Goal: Register for event/course

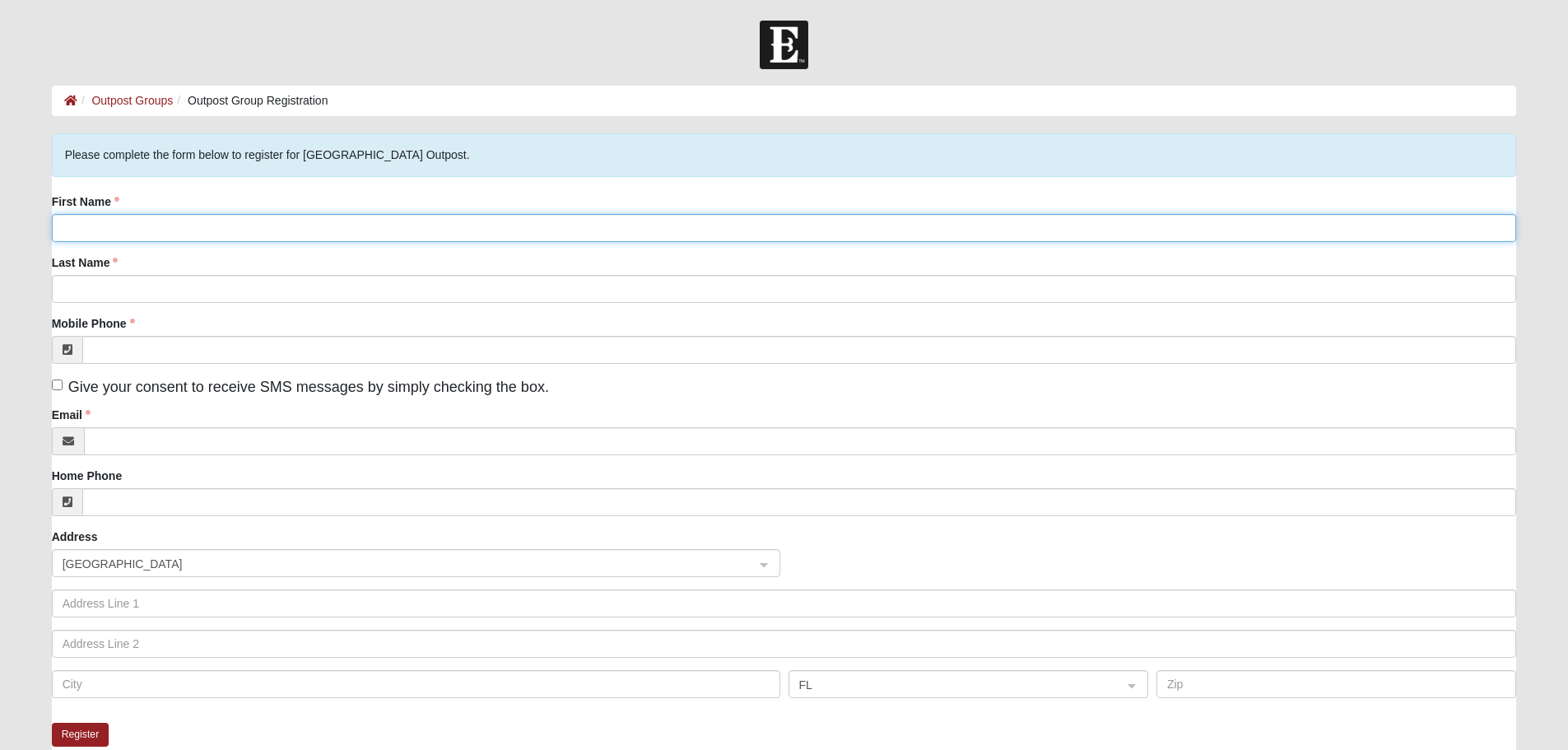
click at [171, 224] on input "First Name" at bounding box center [784, 227] width 1464 height 28
type input "[PERSON_NAME]"
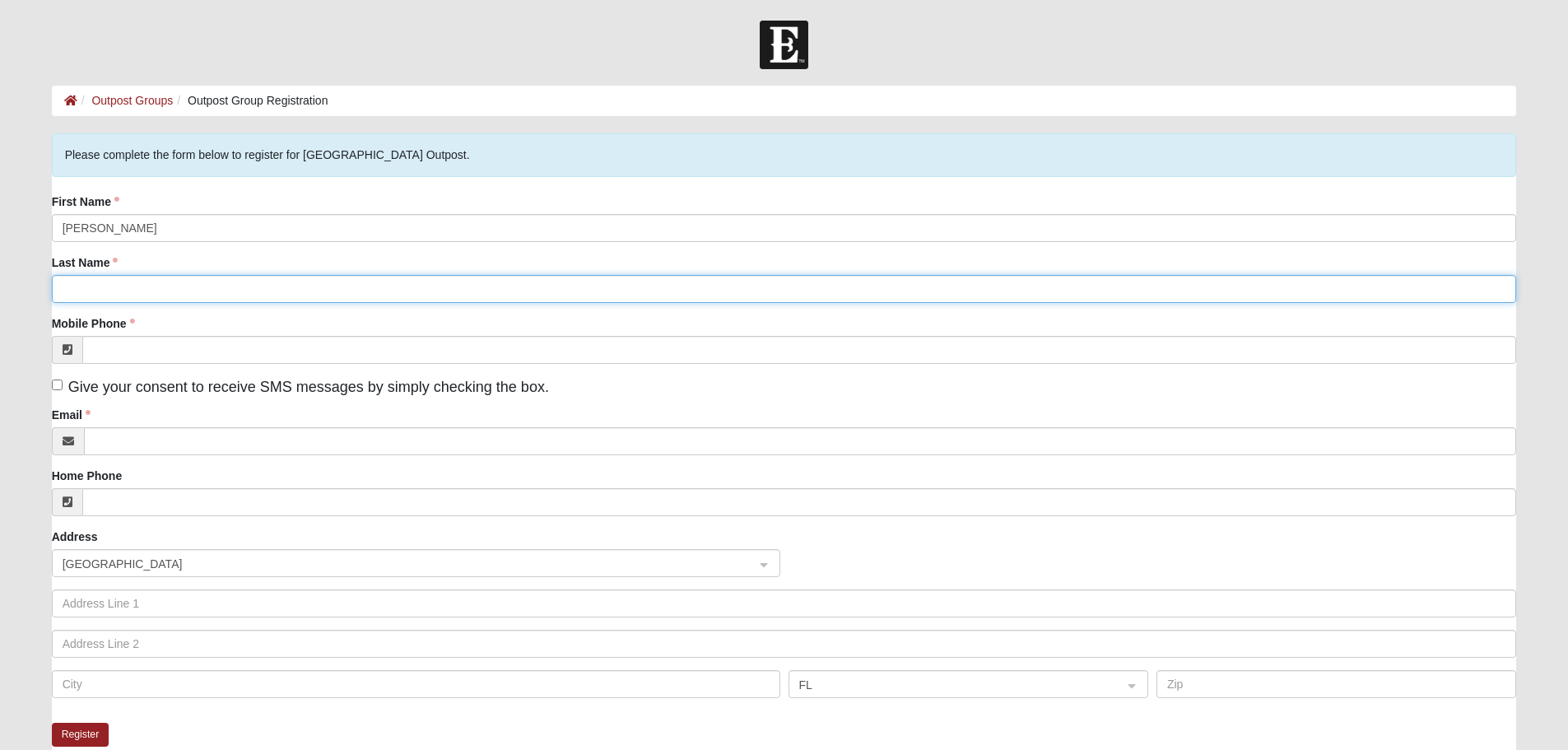
click at [130, 296] on input "Last Name" at bounding box center [784, 288] width 1464 height 28
type input "[PERSON_NAME]"
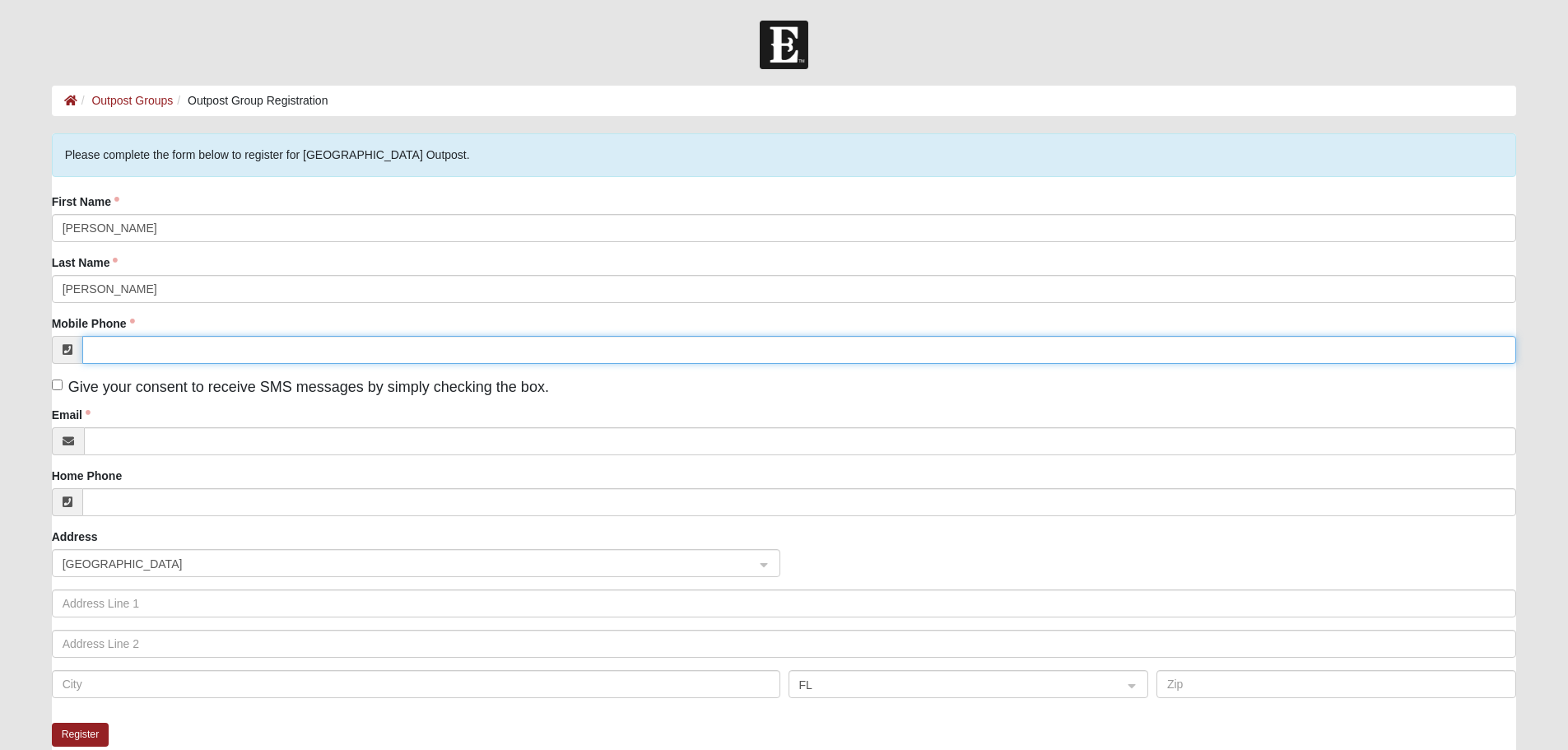
click at [245, 355] on input "Mobile Phone" at bounding box center [800, 349] width 1434 height 28
type input "[PHONE_NUMBER]"
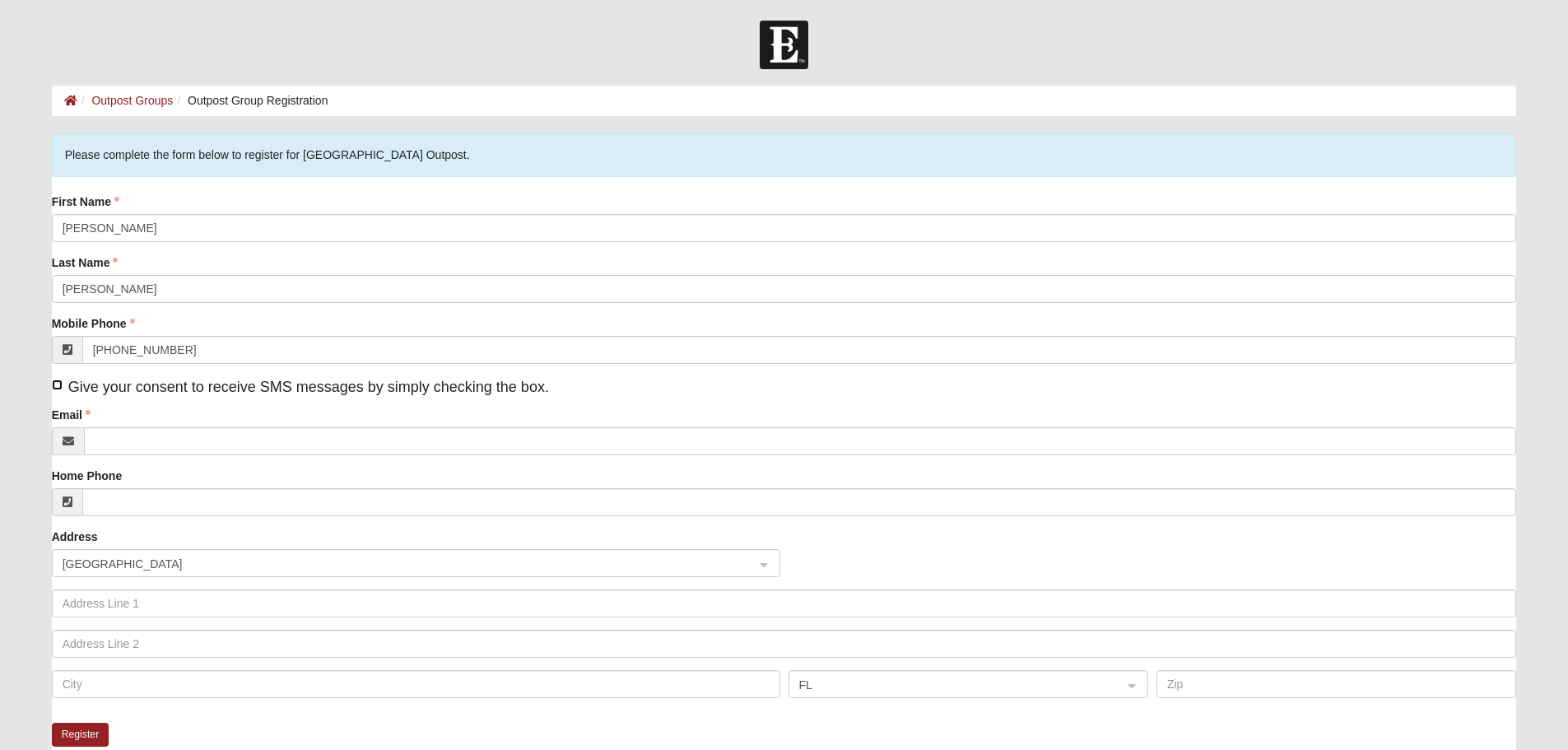
click at [62, 387] on input "Give your consent to receive SMS messages by simply checking the box." at bounding box center [57, 385] width 11 height 11
checkbox input "true"
click at [124, 465] on div "First Name [PERSON_NAME] Last Name [PERSON_NAME] Mobile Phone [PHONE_NUMBER] Gi…" at bounding box center [784, 452] width 1464 height 517
click at [133, 455] on div "First Name [PERSON_NAME] Last Name [PERSON_NAME] Mobile Phone [PHONE_NUMBER] Gi…" at bounding box center [784, 452] width 1464 height 517
click at [138, 444] on input "Email" at bounding box center [800, 441] width 1433 height 28
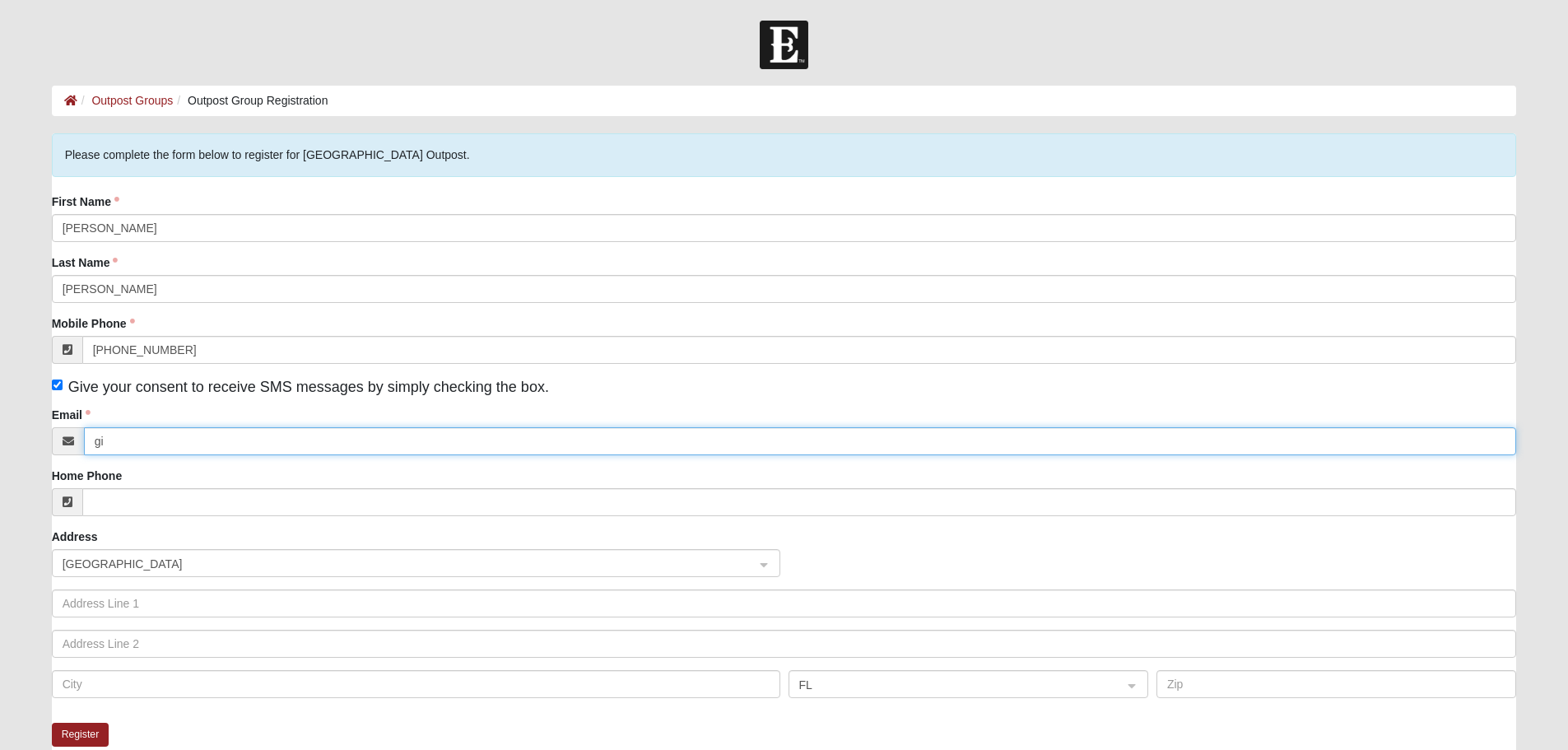
type input "g"
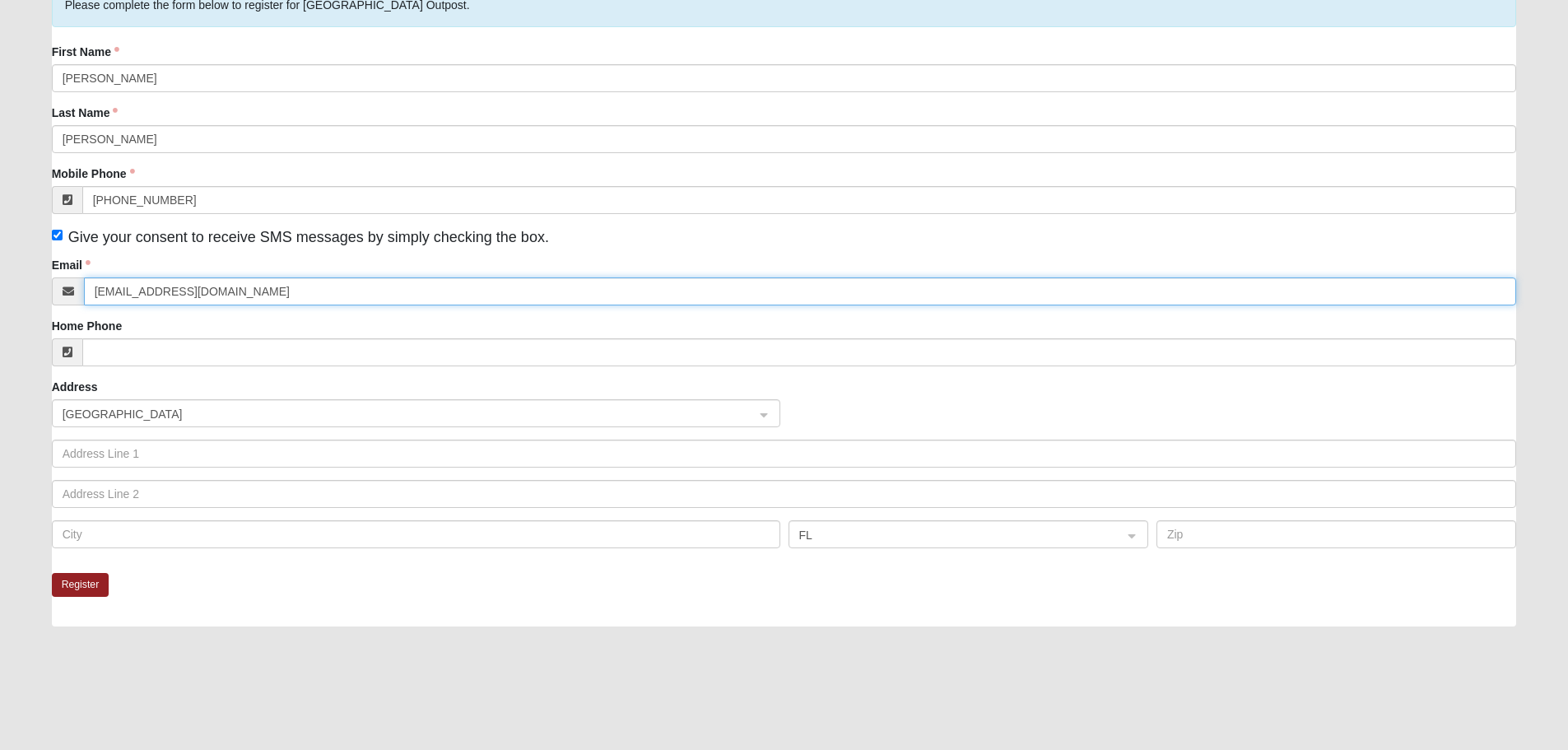
scroll to position [165, 0]
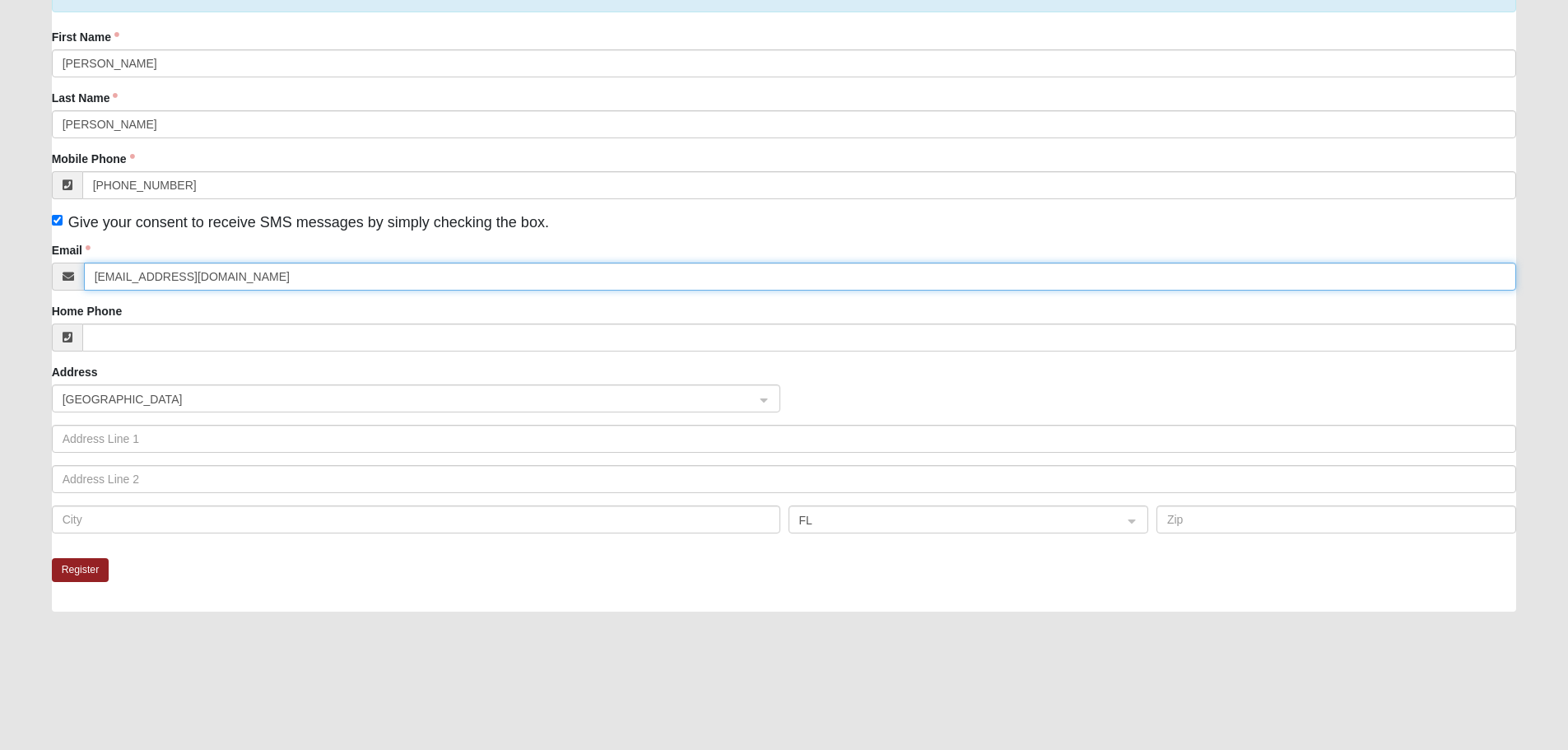
type input "[EMAIL_ADDRESS][DOMAIN_NAME]"
click at [165, 427] on input "text" at bounding box center [784, 438] width 1464 height 28
type input "8182 se 201st loop"
click at [167, 522] on input "text" at bounding box center [415, 519] width 728 height 28
type input "lake [PERSON_NAME]"
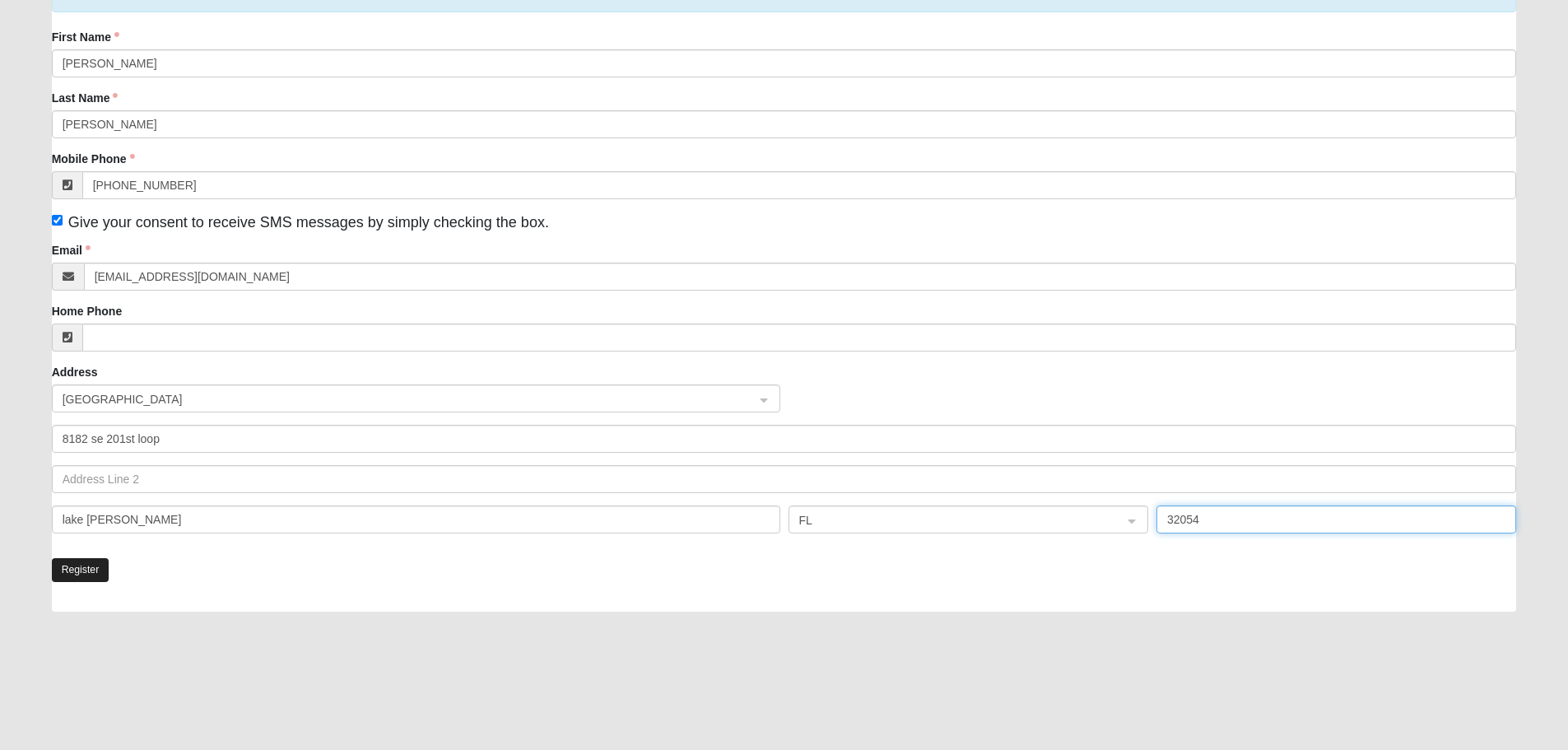
type input "32054"
click at [87, 574] on button "Register" at bounding box center [80, 570] width 57 height 24
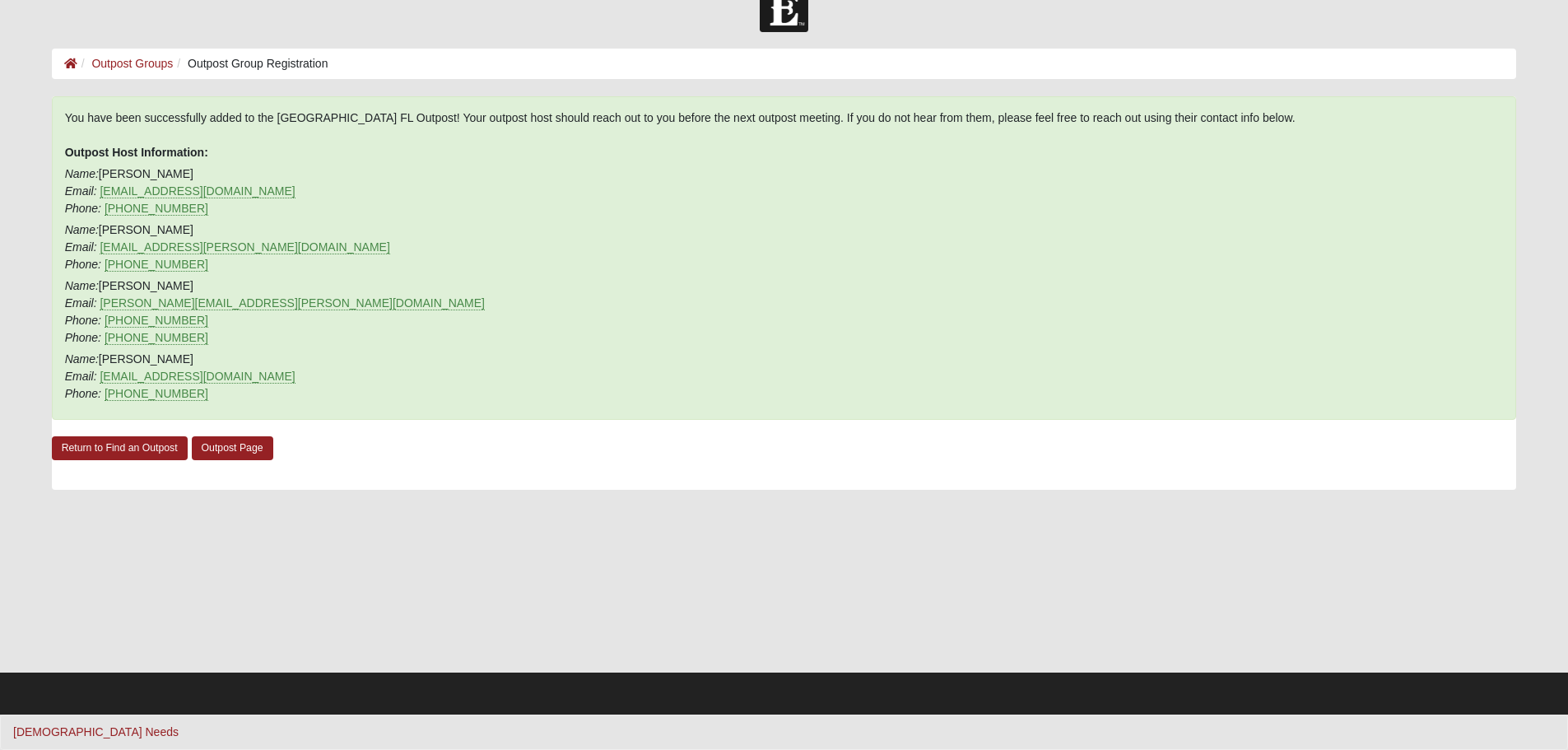
scroll to position [0, 0]
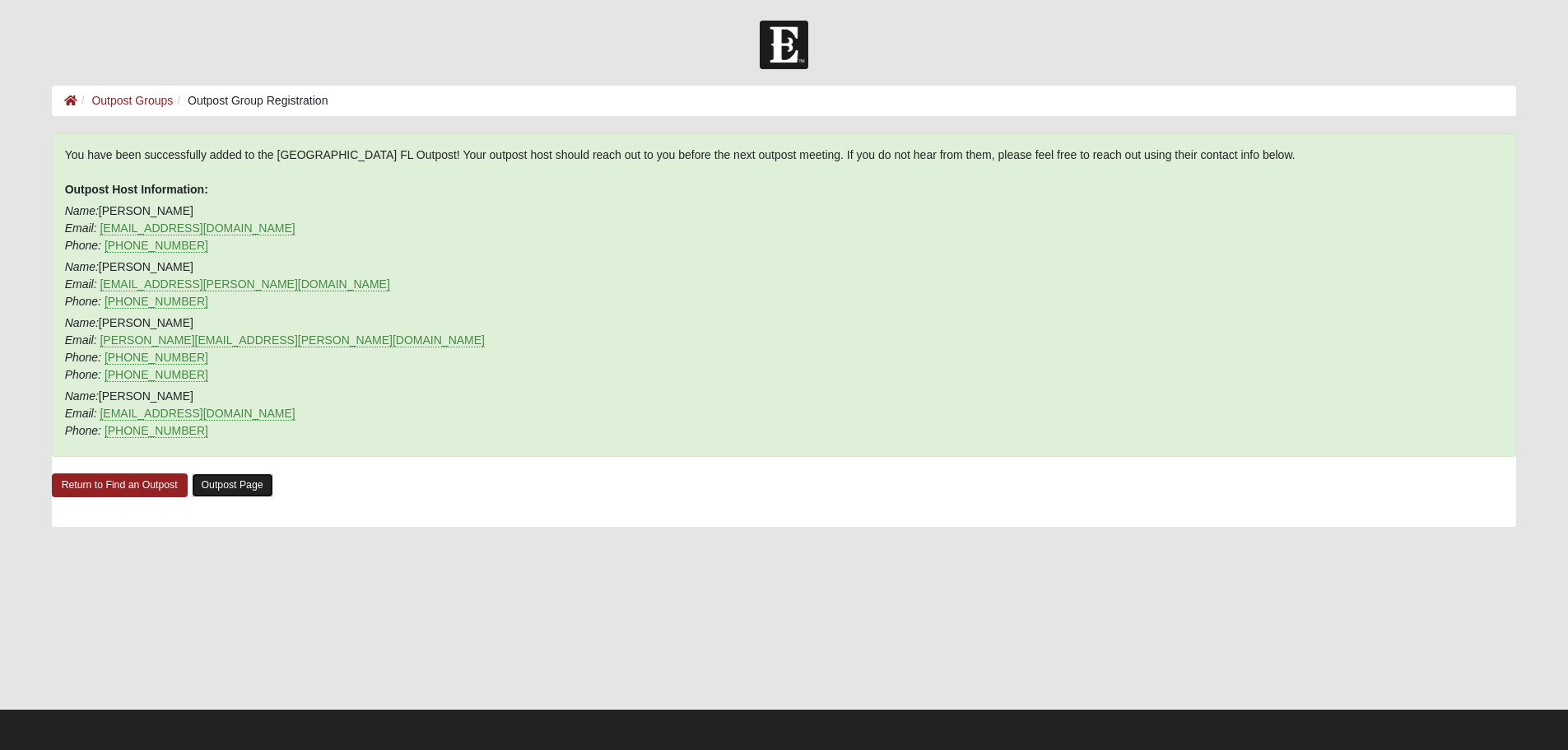
click at [237, 482] on link "Outpost Page" at bounding box center [233, 485] width 82 height 24
